Goal: Transaction & Acquisition: Purchase product/service

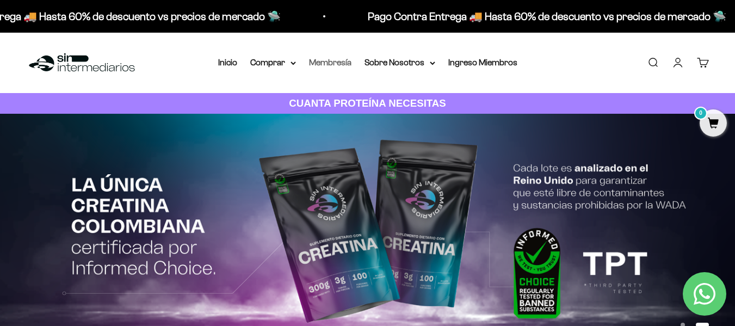
click at [341, 65] on link "Membresía" at bounding box center [330, 62] width 42 height 9
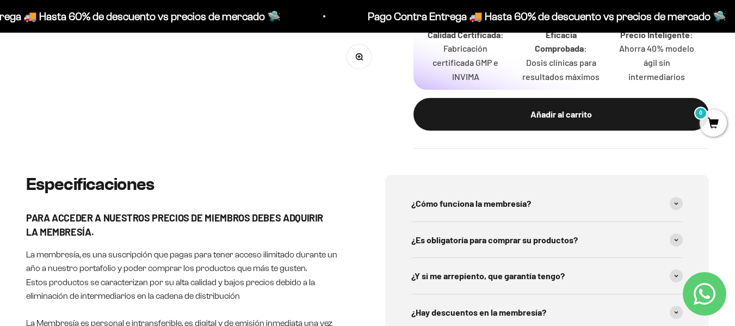
scroll to position [436, 0]
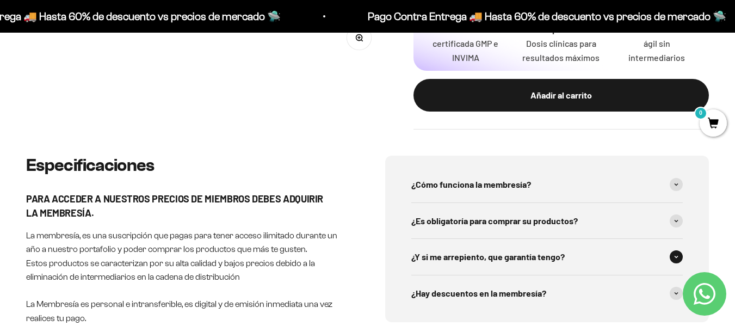
click at [675, 250] on span at bounding box center [676, 256] width 13 height 13
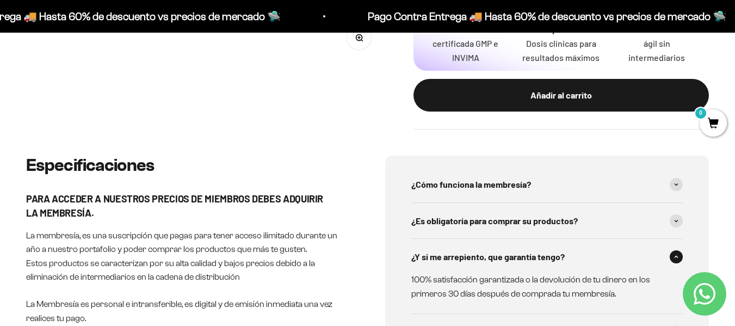
scroll to position [490, 0]
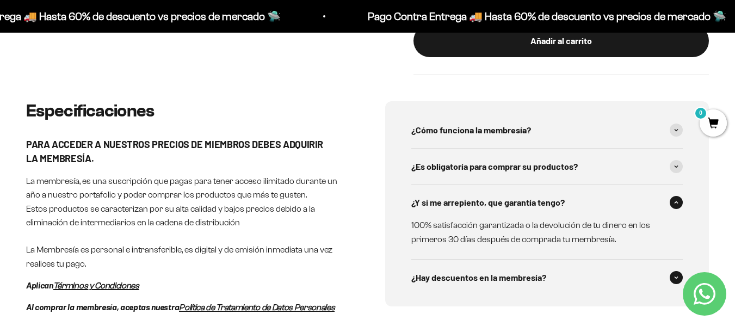
click at [678, 276] on icon at bounding box center [677, 277] width 4 height 3
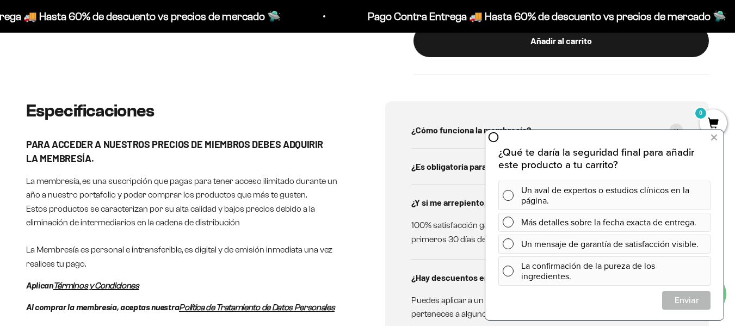
click at [673, 155] on p "¿Qué te daría la seguridad final para añadir este producto a tu carrito?" at bounding box center [605, 158] width 212 height 25
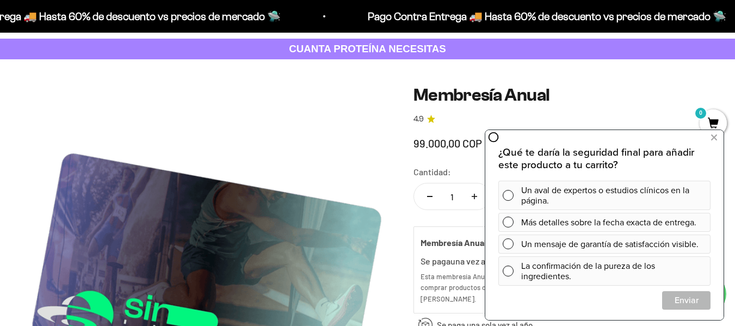
scroll to position [0, 0]
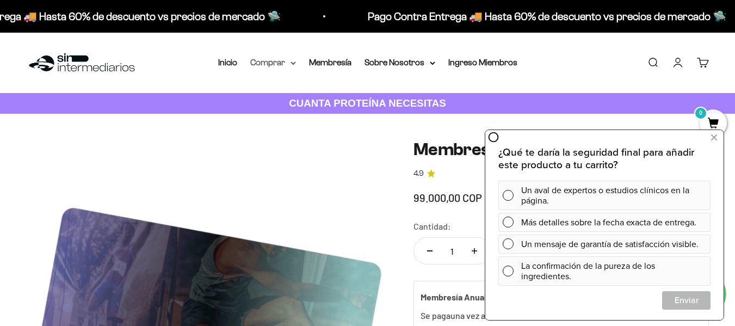
click at [277, 66] on summary "Comprar" at bounding box center [273, 63] width 46 height 14
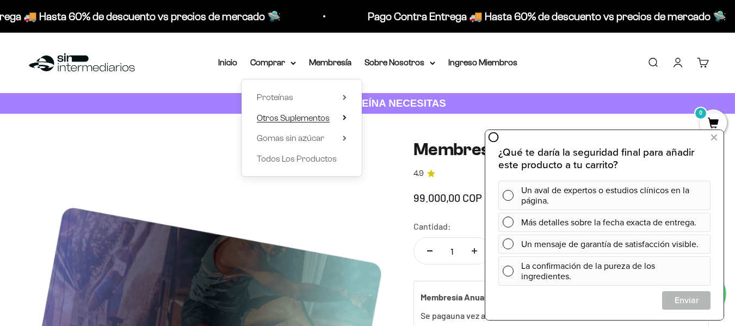
click at [301, 115] on span "Otros Suplementos" at bounding box center [293, 117] width 73 height 9
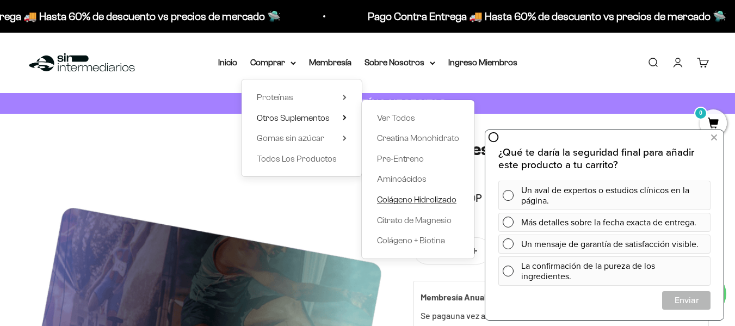
click at [433, 199] on span "Colágeno Hidrolizado" at bounding box center [416, 199] width 79 height 9
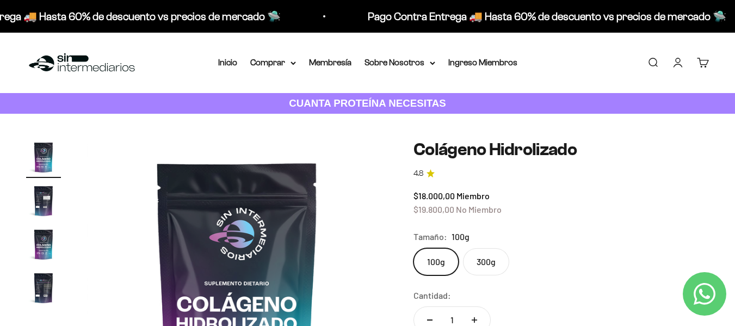
click at [492, 267] on label "300g" at bounding box center [486, 261] width 46 height 27
click at [414, 248] on input "300g" at bounding box center [413, 248] width 1 height 1
radio input "true"
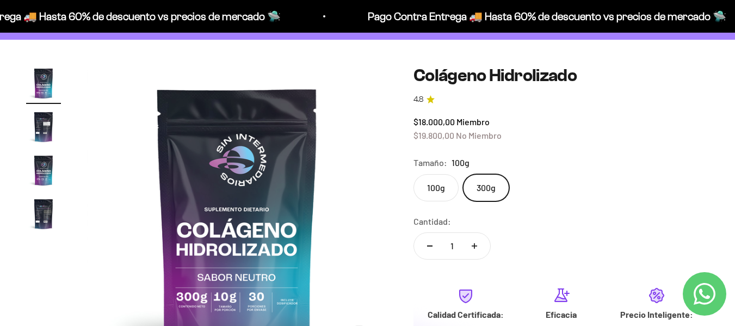
scroll to position [54, 0]
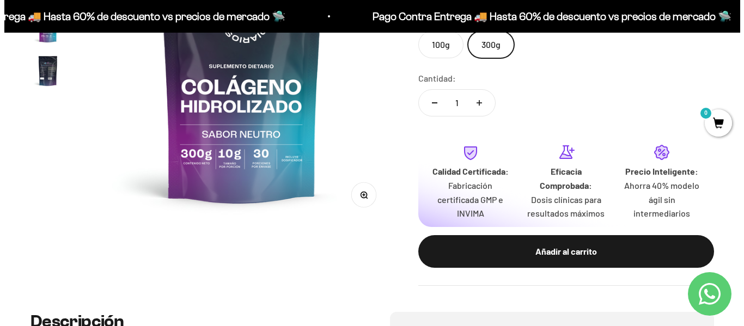
scroll to position [218, 0]
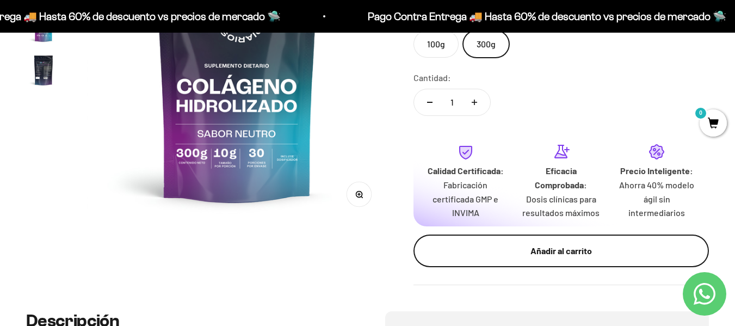
click at [575, 257] on div "Añadir al carrito" at bounding box center [562, 251] width 252 height 14
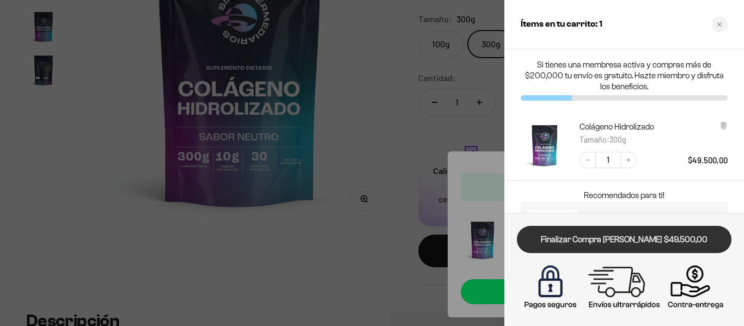
click at [611, 240] on link "Finalizar Compra Segura $49.500,00" at bounding box center [624, 240] width 214 height 28
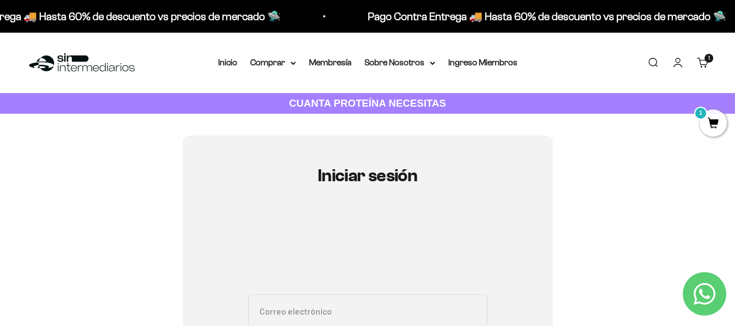
scroll to position [54, 0]
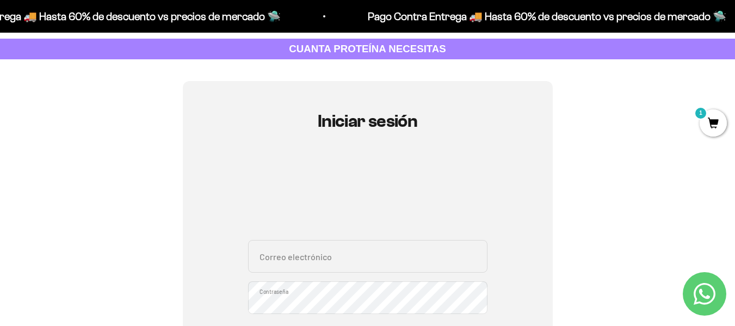
click at [303, 262] on input "Correo electrónico" at bounding box center [368, 256] width 240 height 33
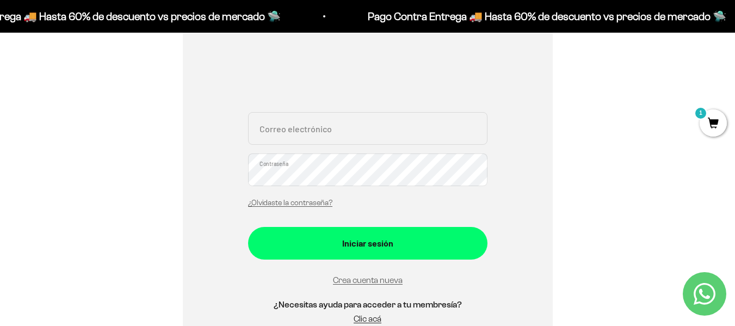
scroll to position [163, 0]
